Goal: Task Accomplishment & Management: Use online tool/utility

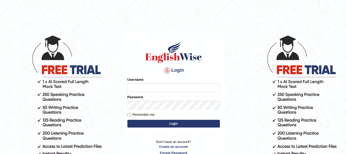
drag, startPoint x: 0, startPoint y: 0, endPoint x: 168, endPoint y: 87, distance: 189.2
click at [168, 87] on input "Username" at bounding box center [173, 87] width 92 height 9
type input "0424525890"
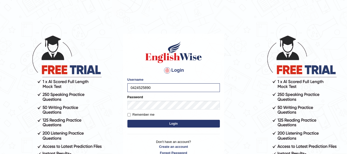
click at [152, 104] on form "Please fix the following errors: Username 0424525890 Password Remember me Login" at bounding box center [173, 103] width 92 height 52
click at [149, 124] on button "Login" at bounding box center [173, 124] width 92 height 8
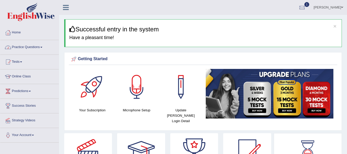
click at [41, 45] on link "Practice Questions" at bounding box center [29, 46] width 59 height 13
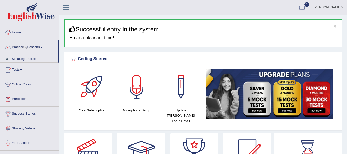
click at [41, 45] on link "Practice Questions" at bounding box center [28, 46] width 57 height 13
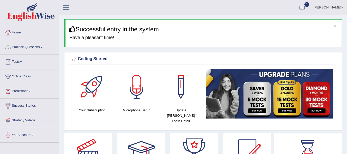
click at [32, 45] on link "Practice Questions" at bounding box center [29, 46] width 59 height 13
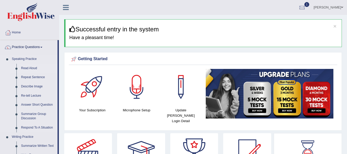
click at [24, 69] on link "Read Aloud" at bounding box center [38, 68] width 39 height 9
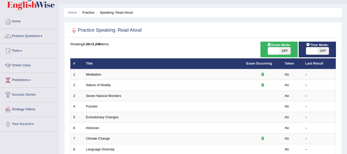
scroll to position [13, 0]
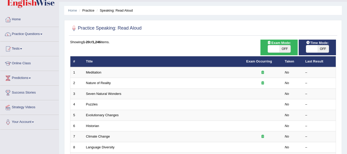
click at [282, 48] on span "OFF" at bounding box center [284, 48] width 11 height 7
checkbox input "true"
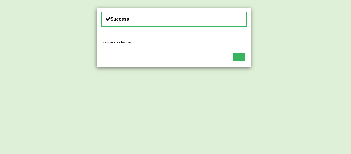
click at [240, 55] on button "OK" at bounding box center [239, 57] width 12 height 9
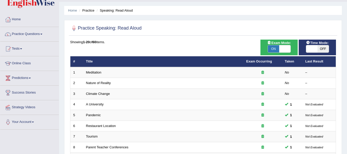
click at [318, 49] on span "OFF" at bounding box center [323, 48] width 11 height 7
checkbox input "true"
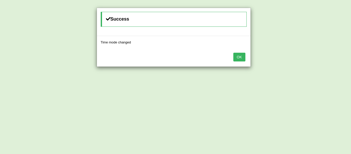
click at [241, 54] on button "OK" at bounding box center [239, 57] width 12 height 9
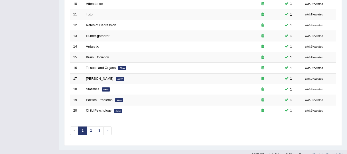
scroll to position [186, 0]
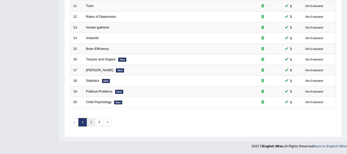
click at [89, 120] on link "2" at bounding box center [91, 122] width 8 height 8
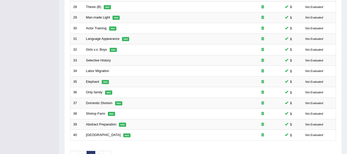
scroll to position [186, 0]
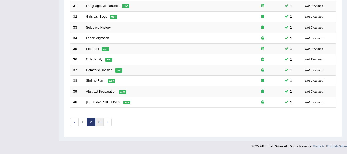
click at [99, 123] on link "3" at bounding box center [99, 122] width 8 height 8
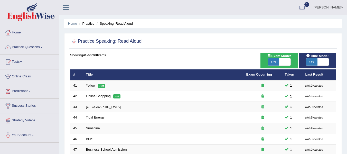
click at [278, 62] on span "ON" at bounding box center [273, 61] width 11 height 7
checkbox input "false"
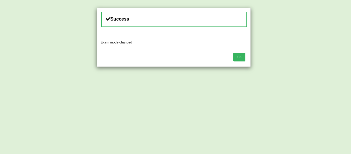
click at [242, 56] on button "OK" at bounding box center [239, 57] width 12 height 9
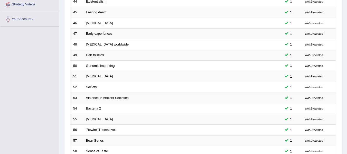
scroll to position [186, 0]
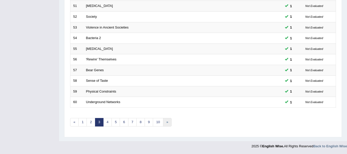
click at [167, 122] on link "»" at bounding box center [167, 122] width 8 height 8
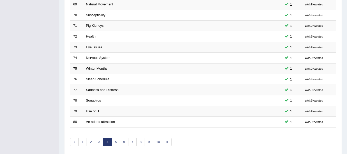
scroll to position [186, 0]
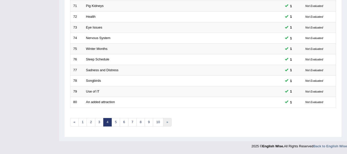
click at [167, 122] on link "»" at bounding box center [167, 122] width 8 height 8
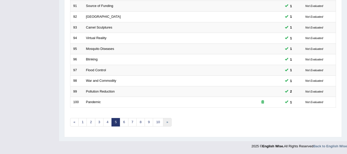
click at [167, 122] on link "»" at bounding box center [167, 122] width 8 height 8
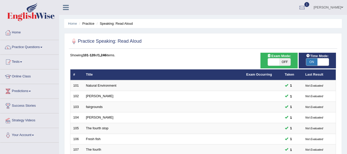
scroll to position [186, 0]
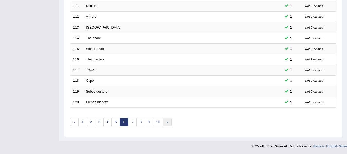
click at [167, 122] on link "»" at bounding box center [167, 122] width 8 height 8
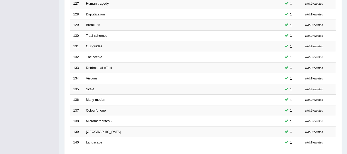
scroll to position [186, 0]
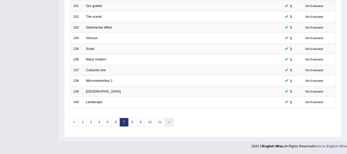
click at [167, 122] on link "»" at bounding box center [169, 122] width 8 height 8
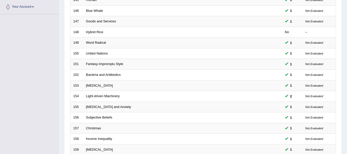
scroll to position [186, 0]
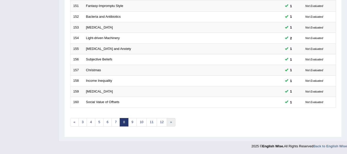
click at [170, 123] on link "»" at bounding box center [171, 122] width 8 height 8
click at [172, 120] on link "»" at bounding box center [173, 122] width 8 height 8
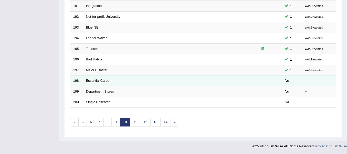
click at [102, 79] on link "Essential Carbon" at bounding box center [98, 81] width 25 height 4
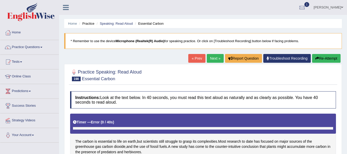
click at [322, 57] on button "Re-Attempt" at bounding box center [326, 58] width 29 height 9
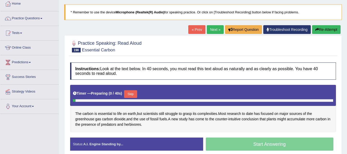
scroll to position [31, 0]
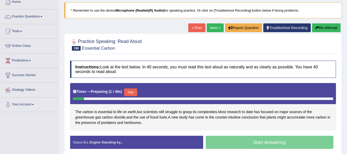
click at [212, 31] on link "Next »" at bounding box center [215, 27] width 17 height 9
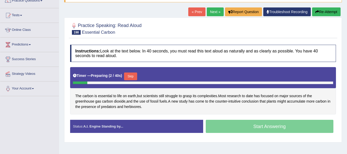
scroll to position [47, 0]
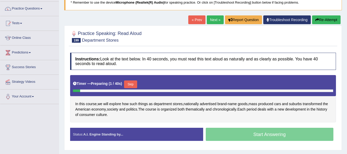
scroll to position [39, 0]
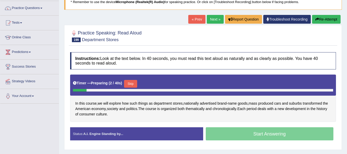
click at [131, 85] on button "Skip" at bounding box center [130, 84] width 13 height 8
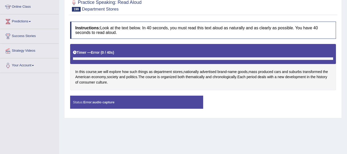
scroll to position [70, 0]
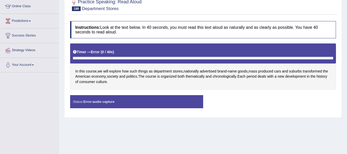
click at [118, 100] on div "Status: Error: audio capture" at bounding box center [136, 101] width 133 height 13
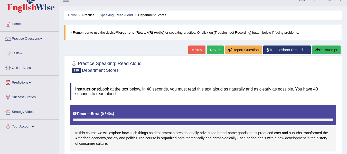
scroll to position [0, 0]
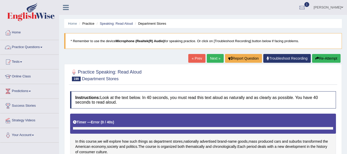
click at [27, 45] on link "Practice Questions" at bounding box center [29, 46] width 59 height 13
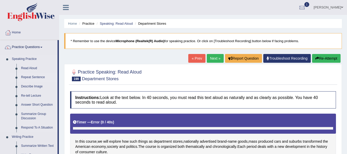
click at [36, 74] on link "Repeat Sentence" at bounding box center [38, 77] width 39 height 9
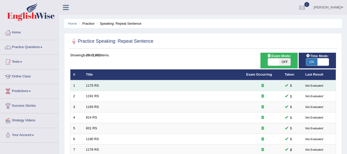
click at [86, 88] on td "1175 RS" at bounding box center [163, 85] width 160 height 11
click at [90, 85] on link "1175 RS" at bounding box center [92, 85] width 13 height 4
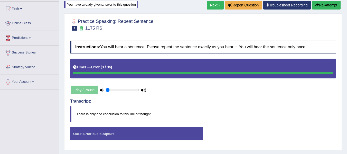
scroll to position [55, 0]
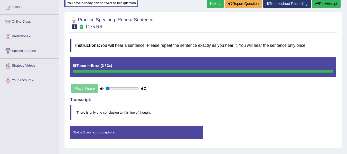
click at [325, 5] on button "Re-Attempt" at bounding box center [326, 3] width 29 height 9
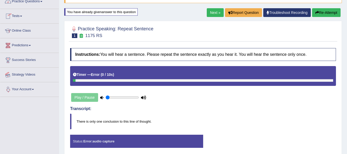
scroll to position [46, 0]
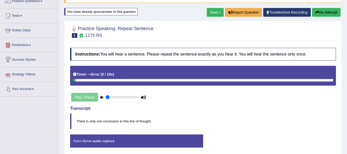
click at [32, 86] on link "Your Account" at bounding box center [29, 88] width 59 height 13
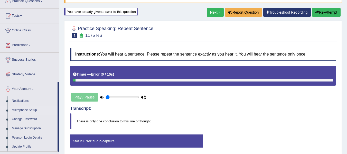
click at [26, 110] on link "Microphone Setup" at bounding box center [34, 110] width 48 height 9
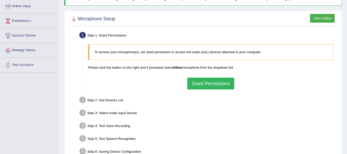
scroll to position [70, 0]
click at [203, 83] on button "Grant Permissions" at bounding box center [210, 83] width 47 height 12
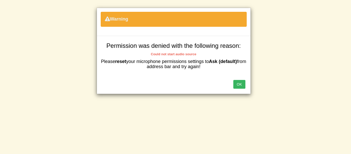
click at [239, 83] on button "OK" at bounding box center [239, 84] width 12 height 9
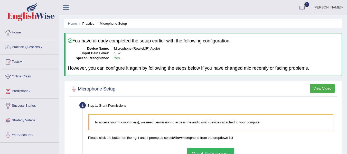
click at [320, 87] on button "View Video" at bounding box center [322, 88] width 25 height 9
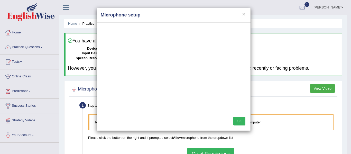
click at [288, 26] on div "× Microphone setup OK" at bounding box center [175, 77] width 351 height 154
click at [241, 13] on h4 "Microphone setup" at bounding box center [174, 15] width 146 height 7
click at [243, 13] on button "×" at bounding box center [243, 13] width 3 height 5
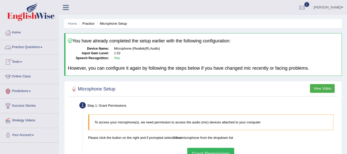
click at [38, 45] on link "Practice Questions" at bounding box center [29, 46] width 59 height 13
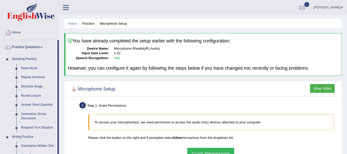
click at [29, 76] on link "Repeat Sentence" at bounding box center [38, 77] width 39 height 9
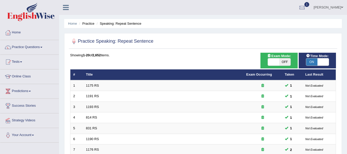
click at [127, 95] on td "1191 RS" at bounding box center [163, 96] width 160 height 11
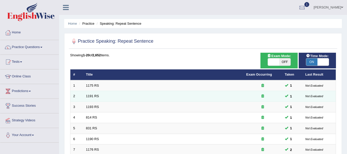
click at [93, 94] on td "1191 RS" at bounding box center [163, 96] width 160 height 11
click at [90, 95] on link "1191 RS" at bounding box center [92, 96] width 13 height 4
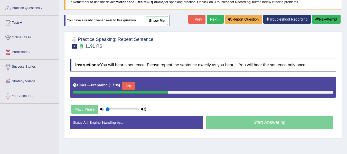
scroll to position [39, 0]
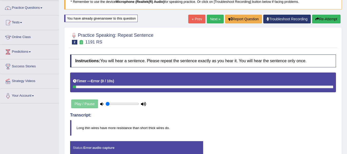
click at [210, 114] on h4 "Transcript:" at bounding box center [203, 115] width 266 height 5
click at [325, 17] on button "Re-Attempt" at bounding box center [326, 19] width 29 height 9
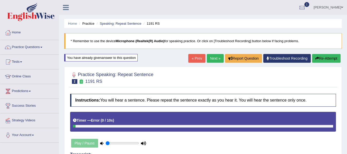
click at [327, 60] on button "Re-Attempt" at bounding box center [326, 58] width 29 height 9
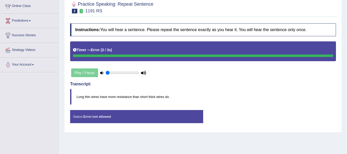
scroll to position [63, 0]
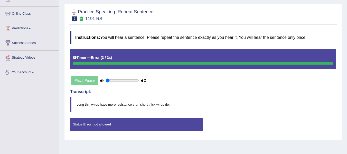
click at [38, 70] on link "Your Account" at bounding box center [29, 71] width 59 height 13
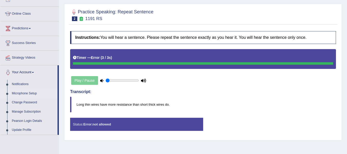
click at [28, 94] on link "Microphone Setup" at bounding box center [34, 93] width 48 height 9
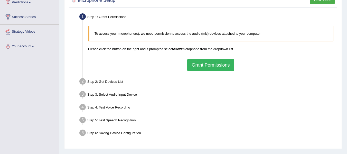
scroll to position [89, 0]
click at [211, 64] on button "Grant Permissions" at bounding box center [210, 65] width 47 height 12
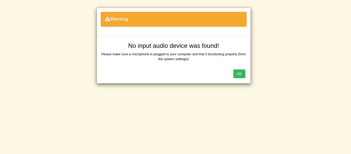
click at [237, 72] on button "OK" at bounding box center [239, 73] width 12 height 9
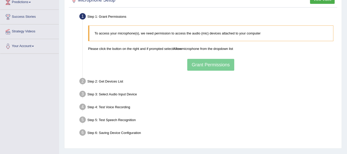
click at [212, 61] on div "To access your microphone(s), we need permission to access the audio (mic) devi…" at bounding box center [211, 48] width 250 height 50
click at [44, 44] on link "Your Account" at bounding box center [29, 45] width 59 height 13
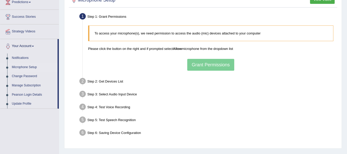
click at [28, 65] on link "Microphone Setup" at bounding box center [34, 67] width 48 height 9
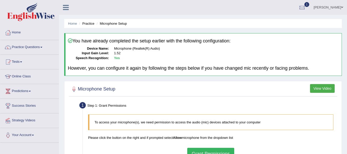
scroll to position [53, 0]
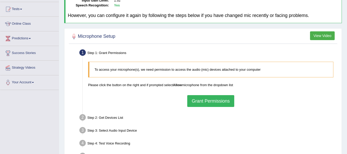
click at [202, 98] on button "Grant Permissions" at bounding box center [210, 101] width 47 height 12
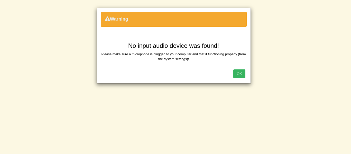
click at [236, 72] on button "OK" at bounding box center [239, 73] width 12 height 9
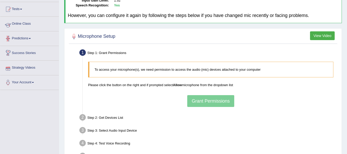
click at [30, 24] on link "Online Class" at bounding box center [29, 23] width 59 height 13
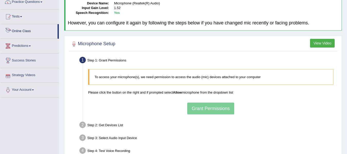
scroll to position [44, 0]
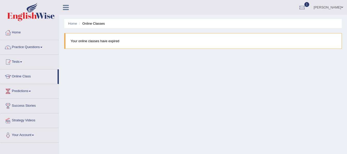
click at [108, 38] on blockquote "Your online classes have expired" at bounding box center [203, 41] width 278 height 16
click at [30, 134] on link "Your Account" at bounding box center [29, 134] width 59 height 13
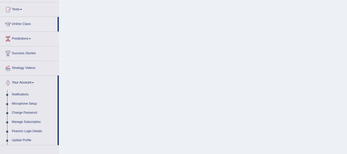
scroll to position [53, 0]
click at [22, 104] on link "Microphone Setup" at bounding box center [34, 103] width 48 height 9
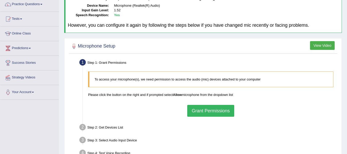
click at [207, 108] on button "Grant Permissions" at bounding box center [210, 111] width 47 height 12
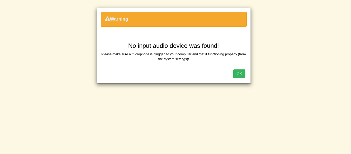
click at [241, 70] on button "OK" at bounding box center [239, 73] width 12 height 9
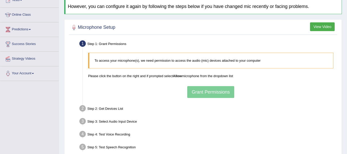
scroll to position [72, 0]
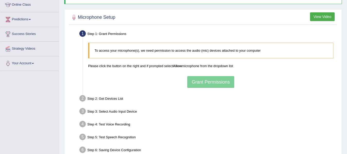
click at [203, 80] on div "To access your microphone(s), we need permission to access the audio (mic) devi…" at bounding box center [211, 65] width 250 height 50
click at [162, 94] on div "Step 2: Get Devices List" at bounding box center [208, 99] width 262 height 11
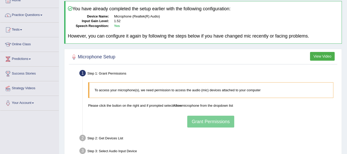
scroll to position [33, 0]
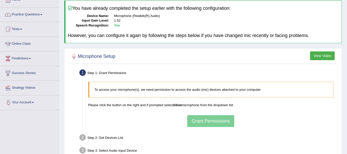
click at [34, 104] on link "Your Account" at bounding box center [29, 101] width 59 height 13
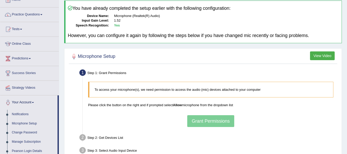
click at [38, 109] on li "Your Account Notifications Microphone Setup Change Password Manage Subscription…" at bounding box center [29, 130] width 59 height 70
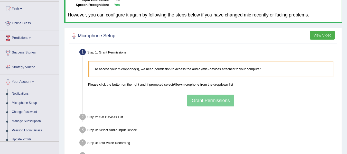
scroll to position [53, 0]
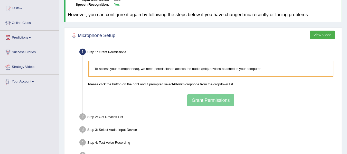
click at [30, 84] on link "Your Account" at bounding box center [29, 81] width 59 height 13
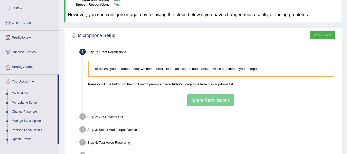
drag, startPoint x: 29, startPoint y: 114, endPoint x: 13, endPoint y: 112, distance: 16.5
